Goal: Navigation & Orientation: Find specific page/section

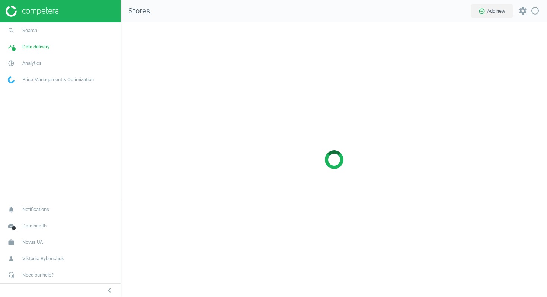
scroll to position [275, 427]
